Goal: Find contact information: Find contact information

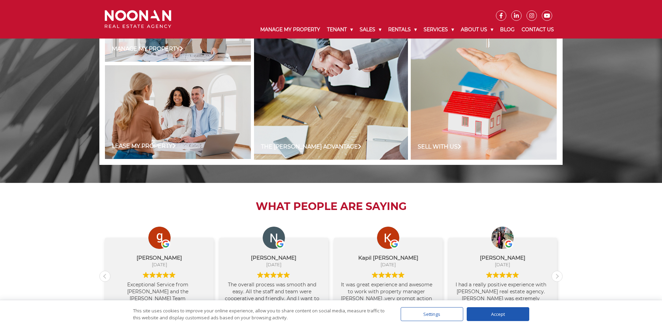
scroll to position [625, 0]
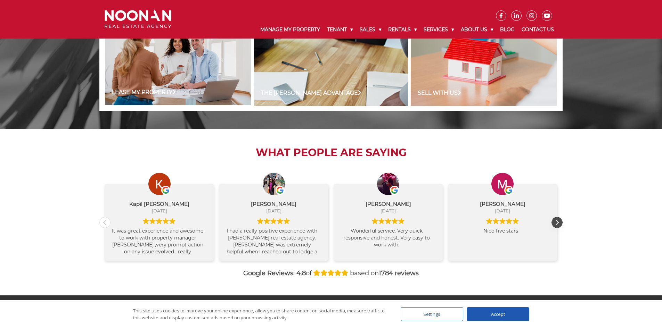
click at [559, 223] on div "Next review" at bounding box center [556, 222] width 10 height 10
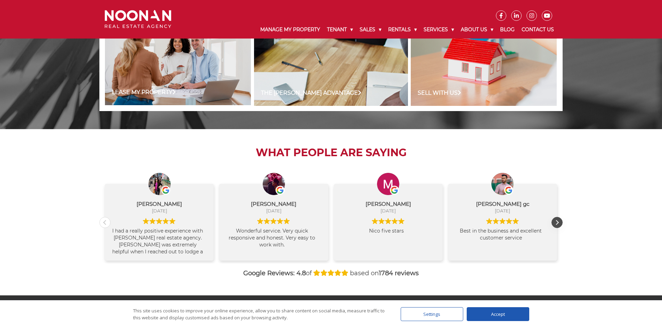
click at [556, 223] on div "Next review" at bounding box center [556, 222] width 10 height 10
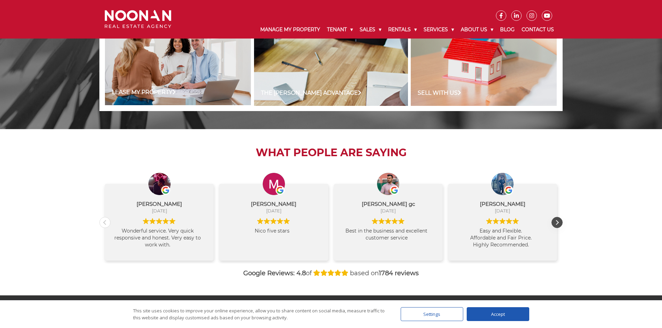
click at [556, 223] on div "Next review" at bounding box center [556, 222] width 10 height 10
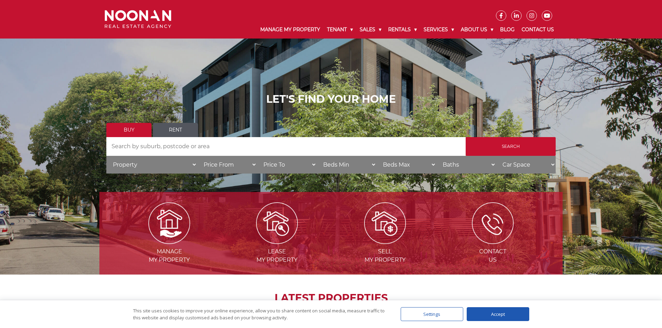
scroll to position [0, 0]
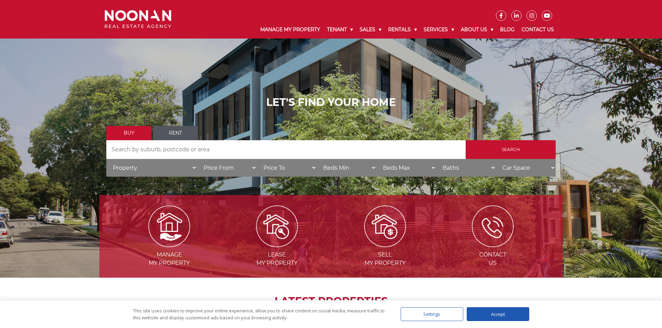
click at [501, 15] on icon at bounding box center [500, 16] width 3 height 6
click at [540, 31] on link "Contact Us" at bounding box center [537, 30] width 39 height 18
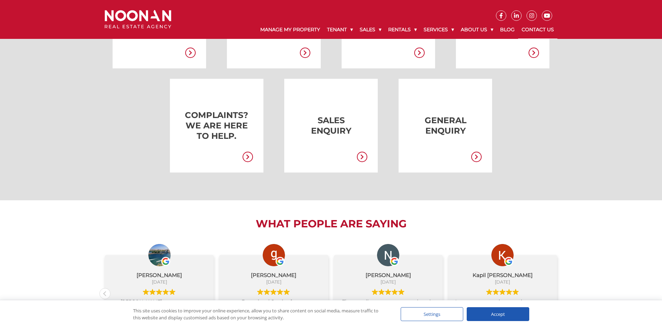
scroll to position [208, 0]
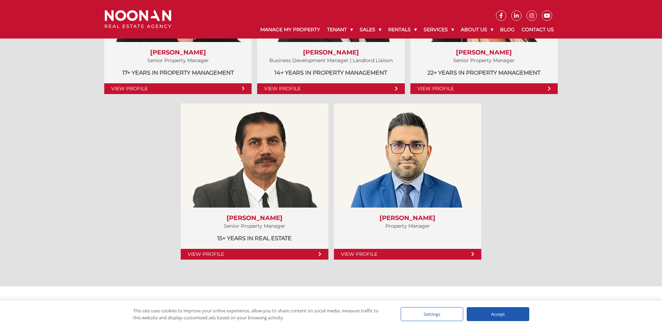
scroll to position [481, 0]
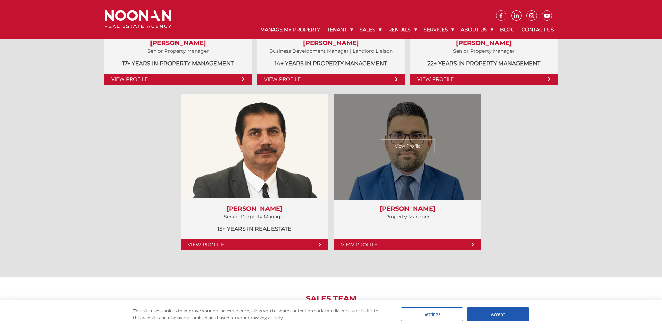
click at [475, 245] on link "View Profile" at bounding box center [407, 245] width 147 height 11
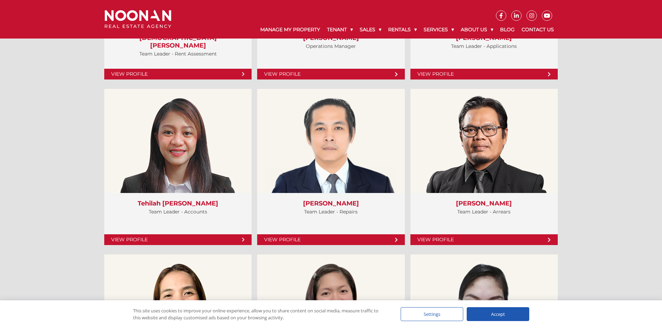
scroll to position [1593, 0]
